Goal: Information Seeking & Learning: Learn about a topic

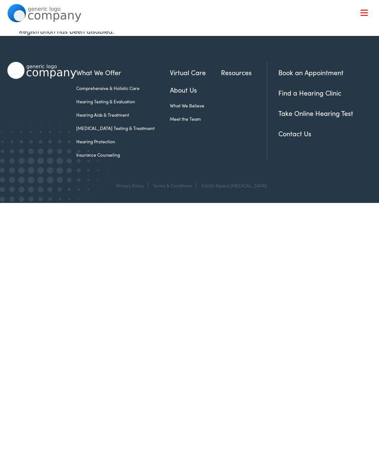
click at [126, 122] on ul "Comprehensive & Holistic Care Hearing Testing & Evaluation Hearing Aids & Treat…" at bounding box center [123, 121] width 94 height 73
click at [111, 114] on link "Hearing Aids & Treatment" at bounding box center [123, 115] width 94 height 7
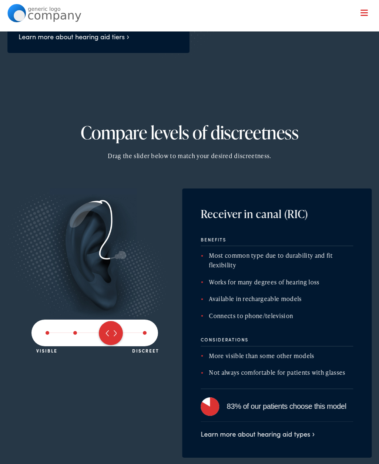
scroll to position [934, 0]
